Goal: Navigation & Orientation: Find specific page/section

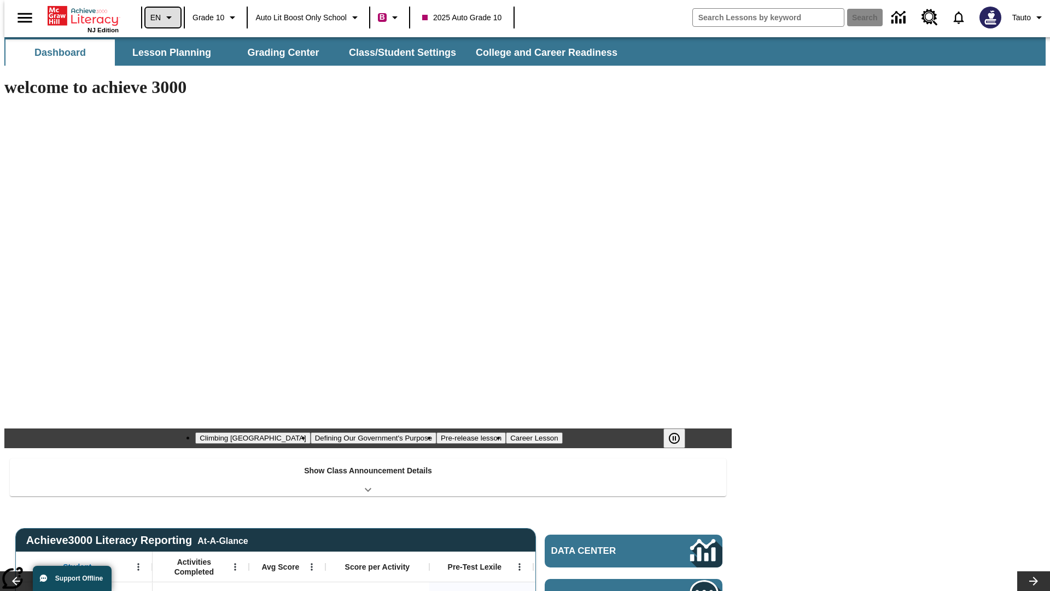
click at [162, 18] on icon "Language: EN, Select a language" at bounding box center [168, 17] width 13 height 13
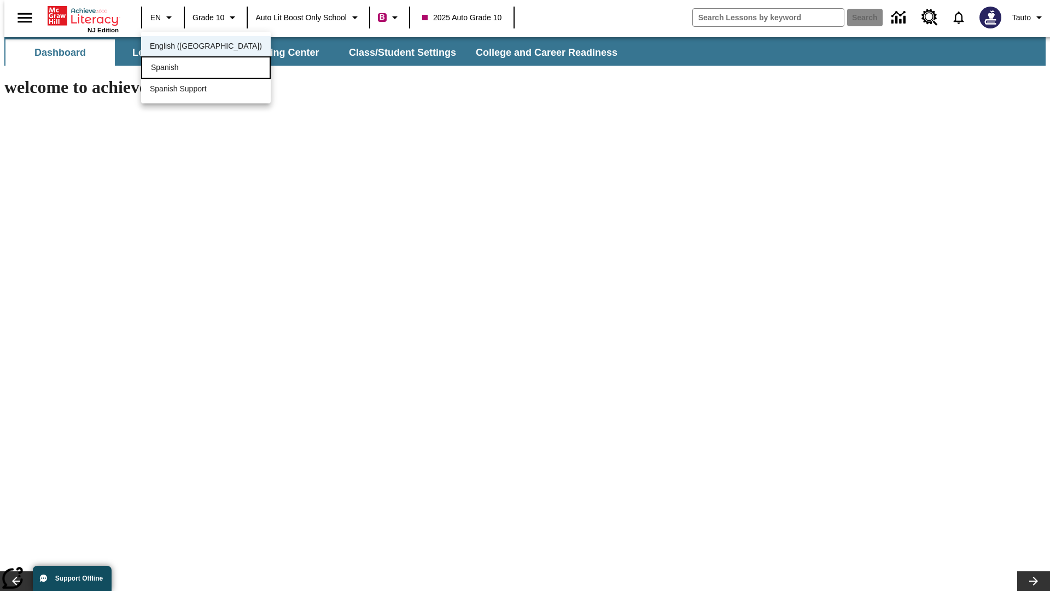
click at [182, 68] on div "Spanish" at bounding box center [206, 67] width 130 height 22
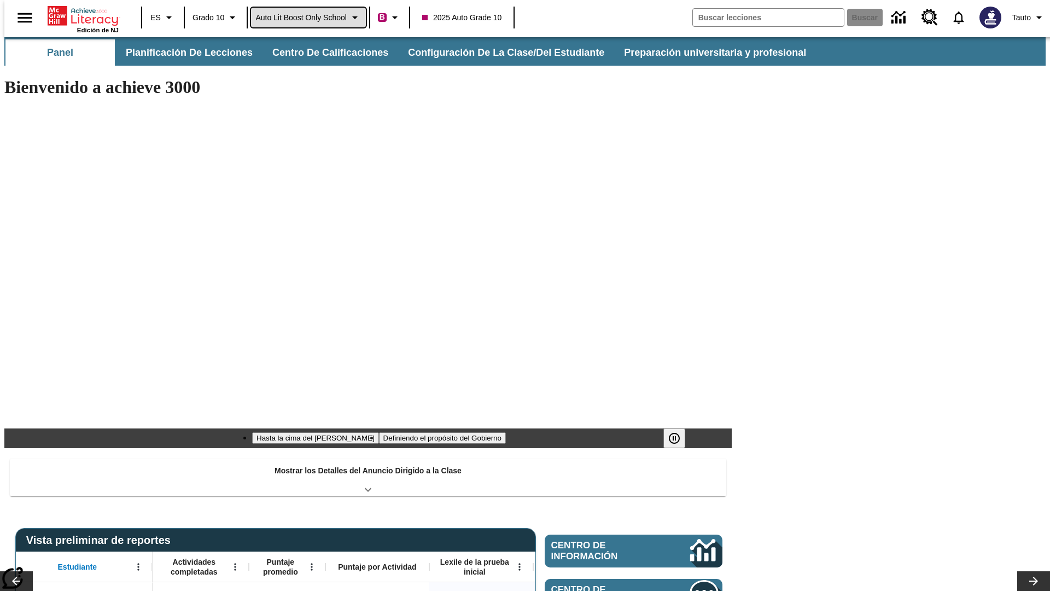
click at [308, 18] on span "Auto Lit Boost only School" at bounding box center [300, 17] width 91 height 11
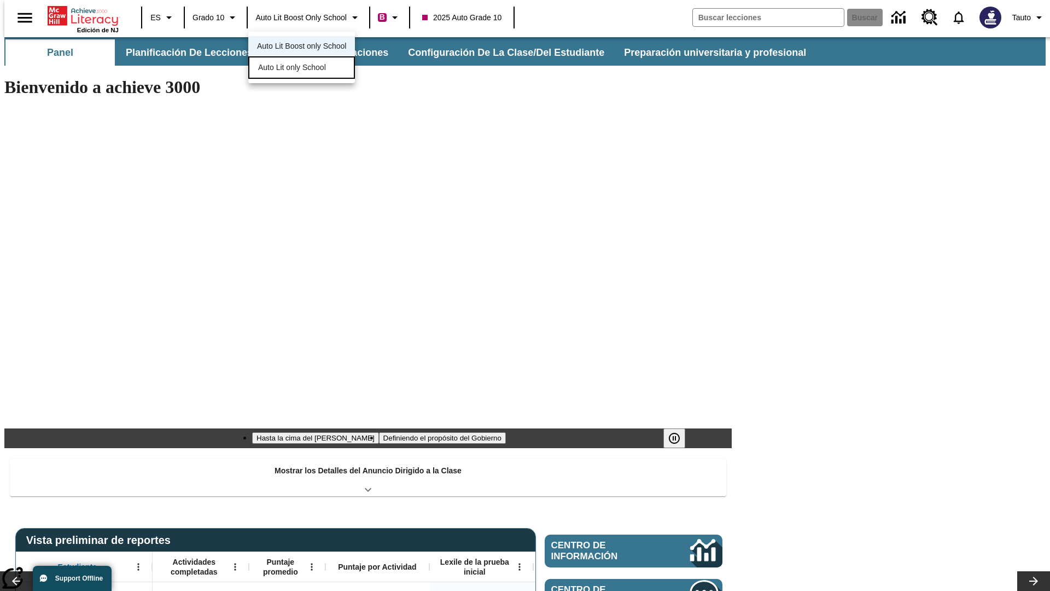
click at [293, 68] on span "Auto Lit only School" at bounding box center [292, 67] width 68 height 11
